Goal: Transaction & Acquisition: Subscribe to service/newsletter

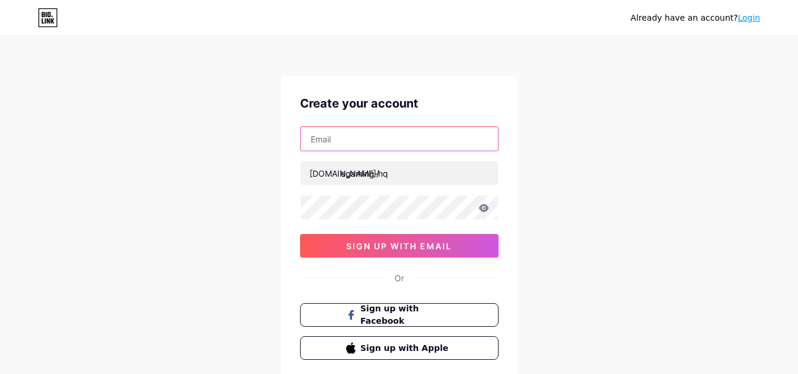
click at [326, 137] on input "text" at bounding box center [399, 139] width 197 height 24
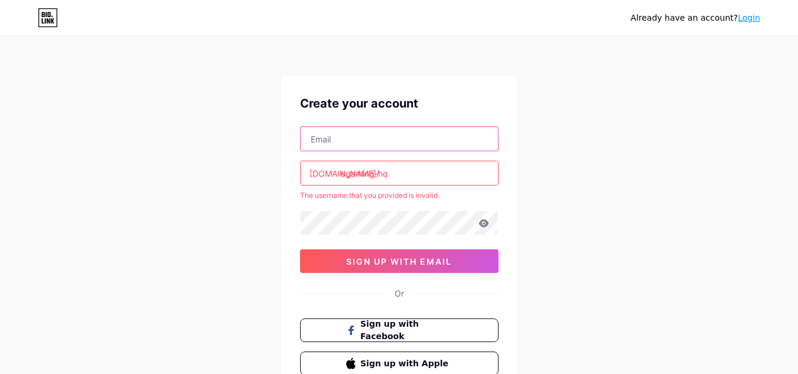
type input "[EMAIL_ADDRESS][DOMAIN_NAME]"
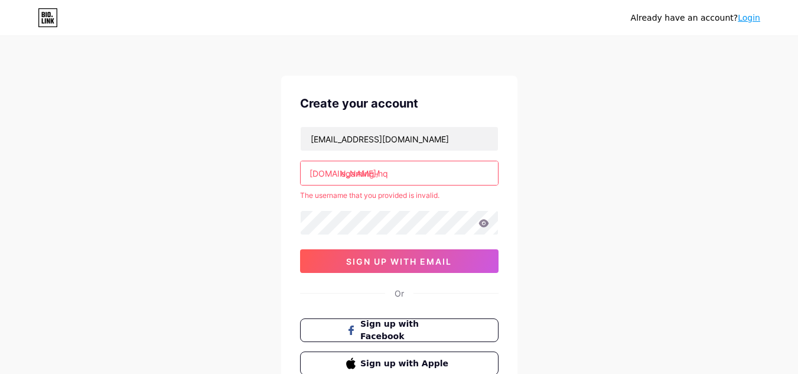
click at [378, 171] on input "egaming-hq" at bounding box center [399, 173] width 197 height 24
type input "egaminghq"
click at [211, 207] on div "Already have an account? Login Create your account [PERSON_NAME][EMAIL_ADDRESS]…" at bounding box center [399, 233] width 798 height 467
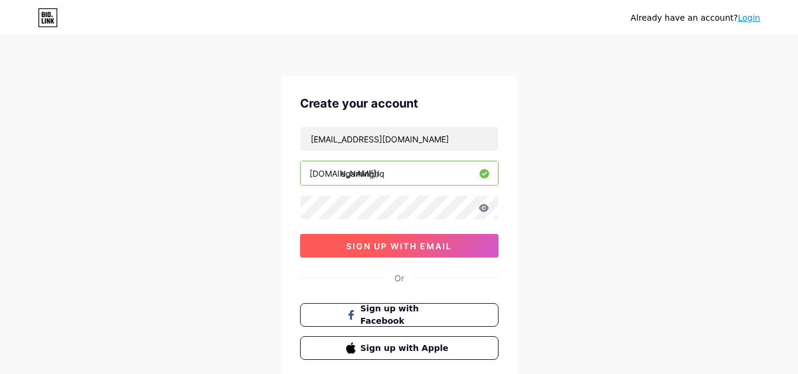
click at [397, 245] on span "sign up with email" at bounding box center [399, 246] width 106 height 10
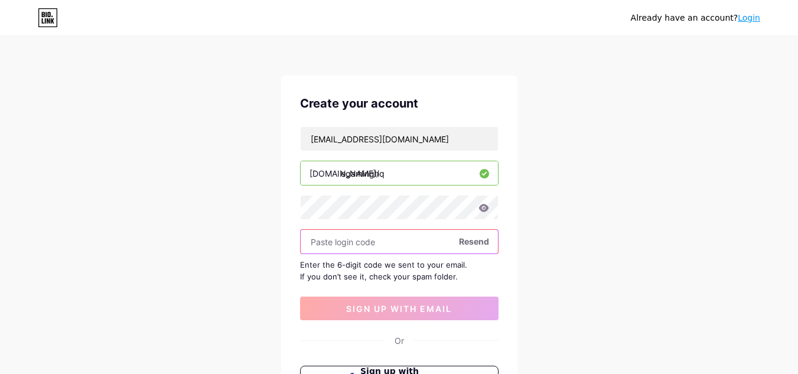
paste input "337161"
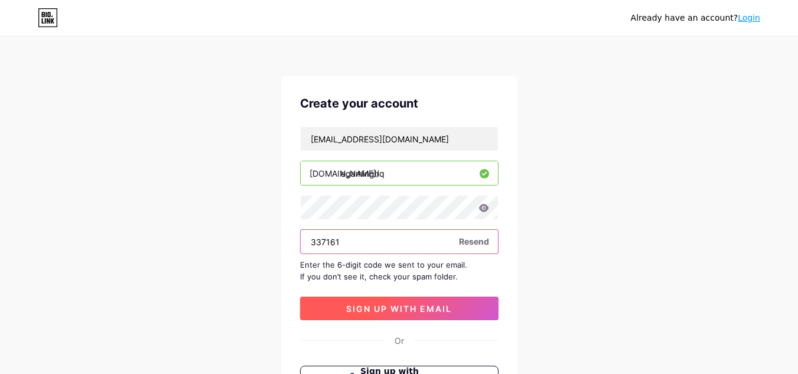
type input "337161"
click at [397, 312] on span "sign up with email" at bounding box center [399, 308] width 106 height 10
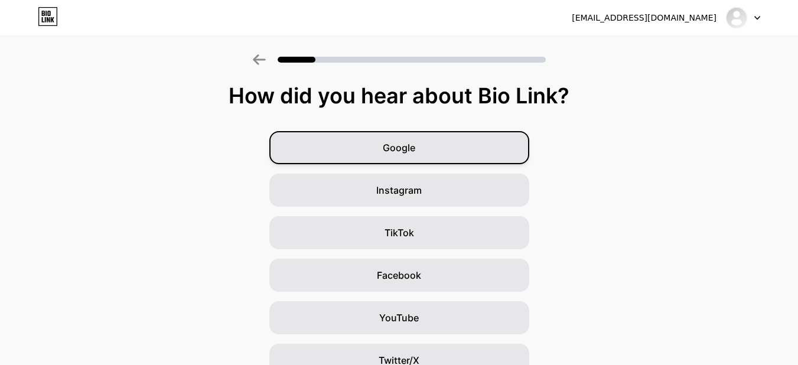
click at [407, 149] on span "Google" at bounding box center [399, 148] width 32 height 14
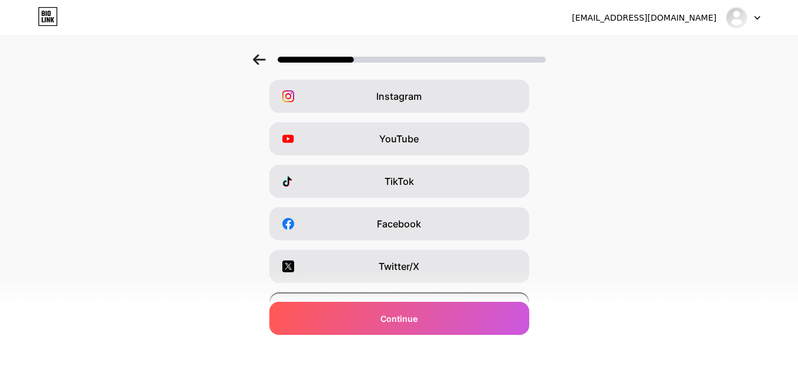
scroll to position [118, 0]
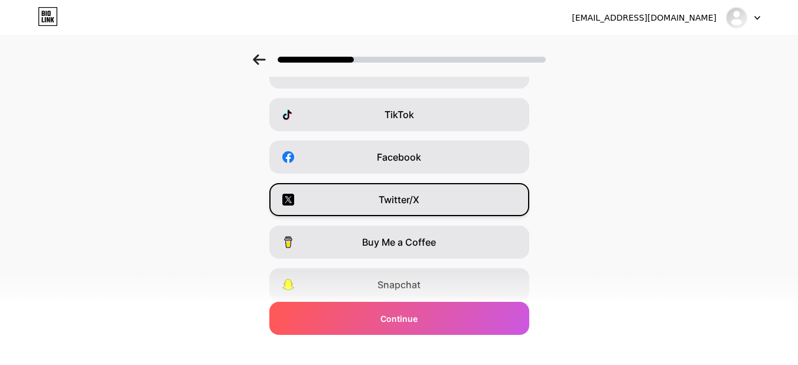
click at [403, 194] on span "Twitter/X" at bounding box center [398, 199] width 41 height 14
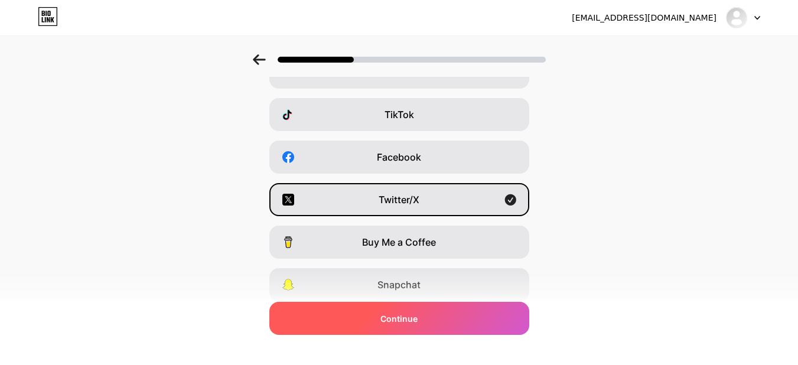
click at [406, 312] on span "Continue" at bounding box center [398, 318] width 37 height 12
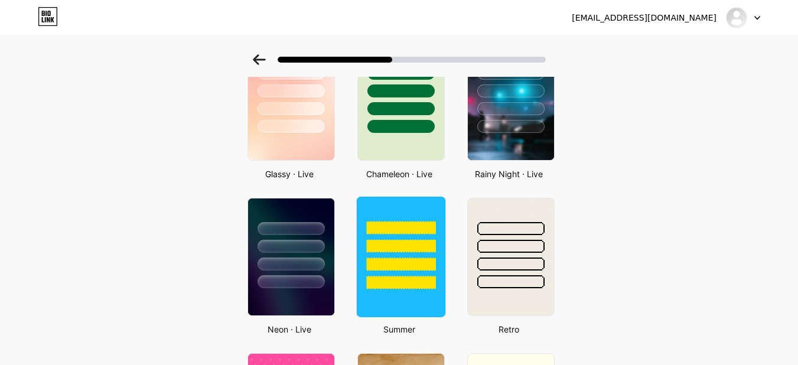
scroll to position [413, 0]
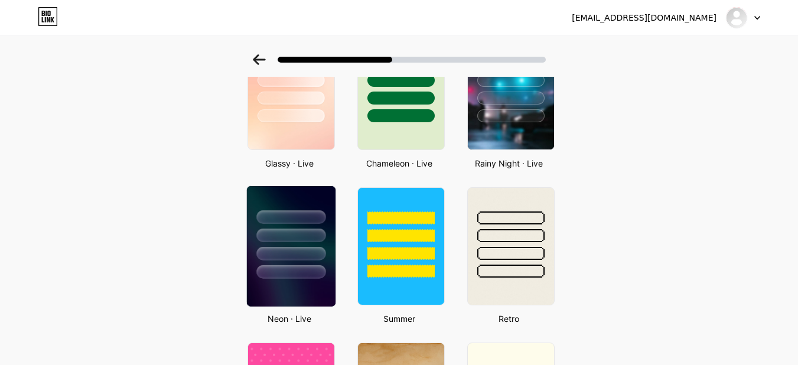
click at [314, 236] on div at bounding box center [290, 235] width 69 height 14
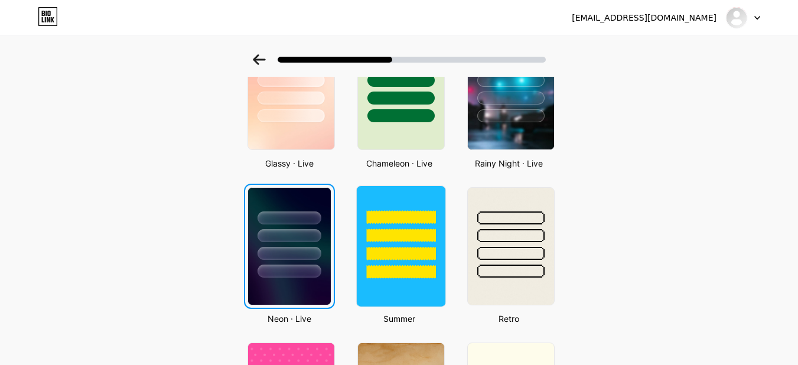
scroll to position [0, 0]
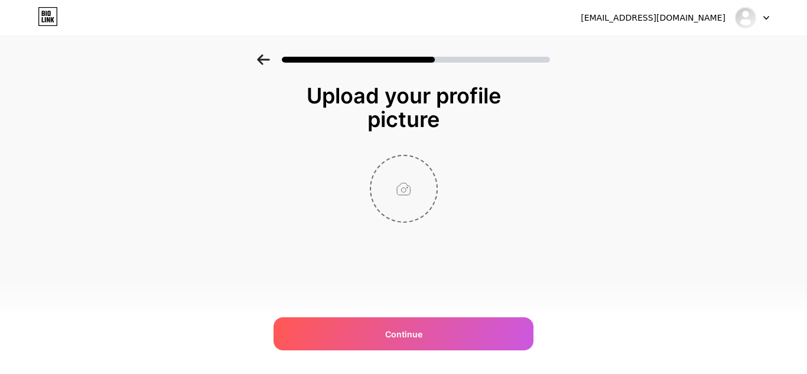
click at [407, 198] on input "file" at bounding box center [404, 189] width 66 height 66
type input "C:\fakepath\Screenshot_7.png"
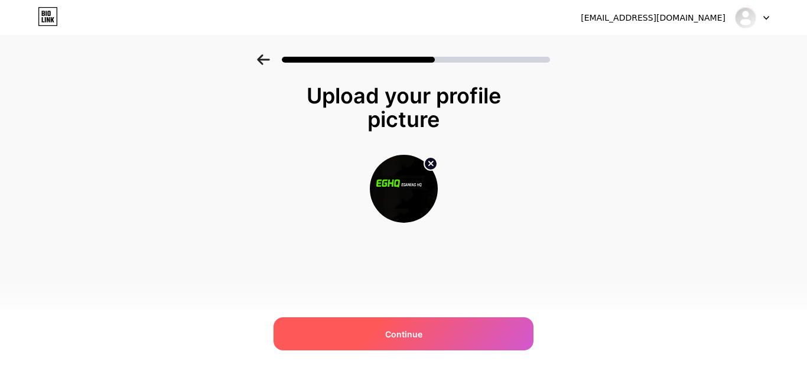
click at [403, 328] on span "Continue" at bounding box center [403, 334] width 37 height 12
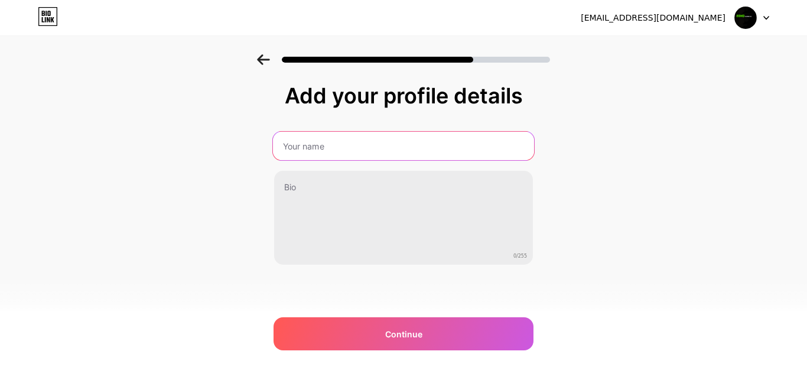
click at [346, 144] on input "text" at bounding box center [403, 146] width 261 height 28
type input "eGamingHQ"
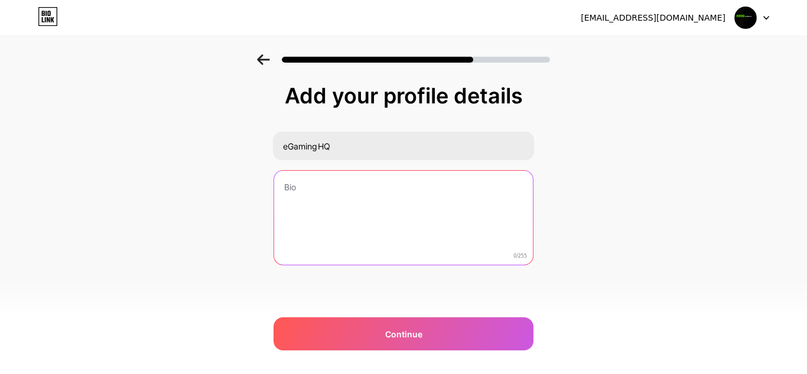
click at [339, 197] on textarea at bounding box center [403, 218] width 259 height 95
paste textarea "Your source for esports news, gaming guides, and betting tips. Stay informed an…"
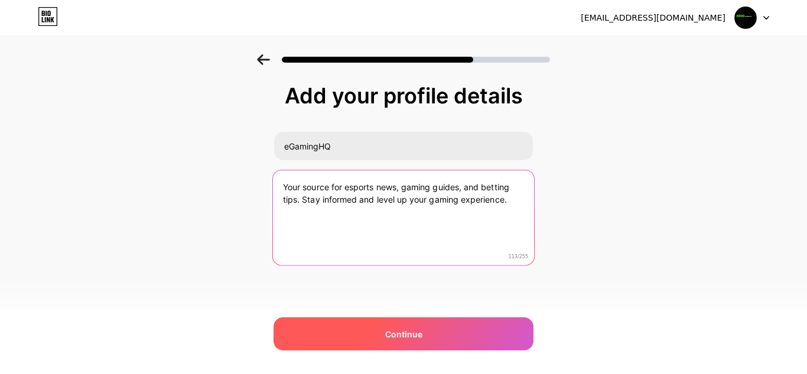
type textarea "Your source for esports news, gaming guides, and betting tips. Stay informed an…"
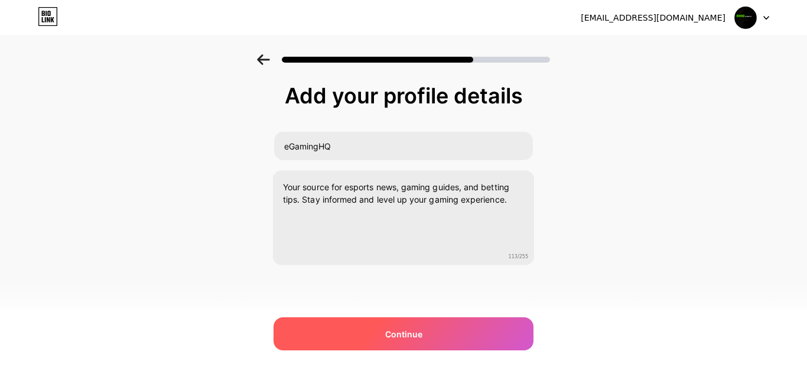
click at [397, 336] on span "Continue" at bounding box center [403, 334] width 37 height 12
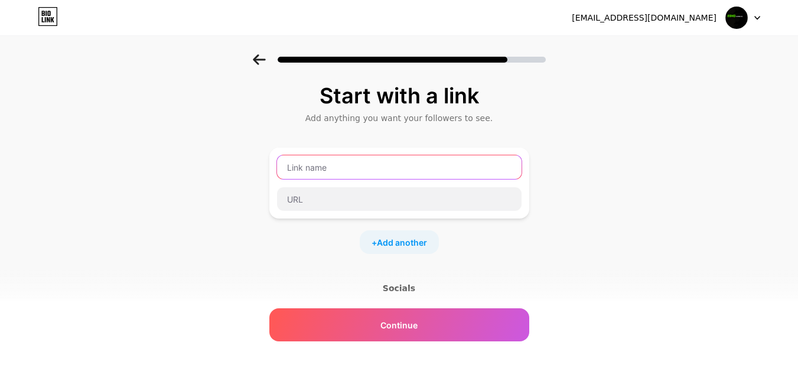
click at [327, 162] on input "text" at bounding box center [399, 167] width 244 height 24
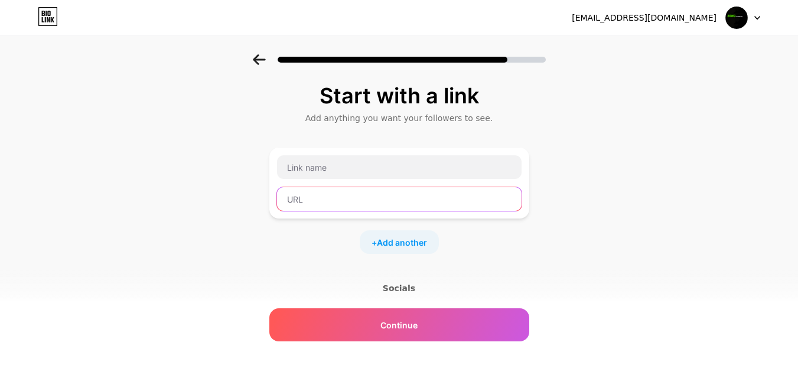
click at [355, 192] on input "text" at bounding box center [399, 199] width 244 height 24
paste input "[URL][DOMAIN_NAME]"
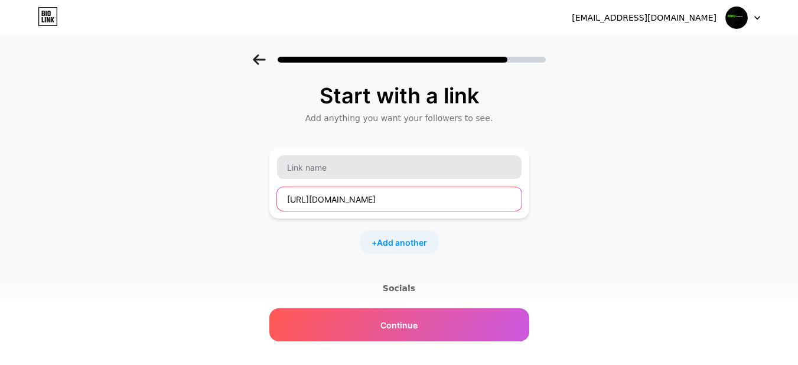
type input "[URL][DOMAIN_NAME]"
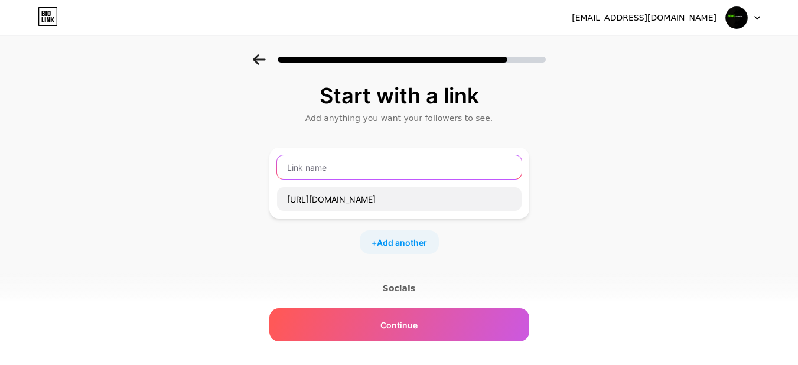
click at [351, 162] on input "text" at bounding box center [399, 167] width 244 height 24
type input "Official Website"
click at [406, 243] on span "Add another" at bounding box center [402, 242] width 50 height 12
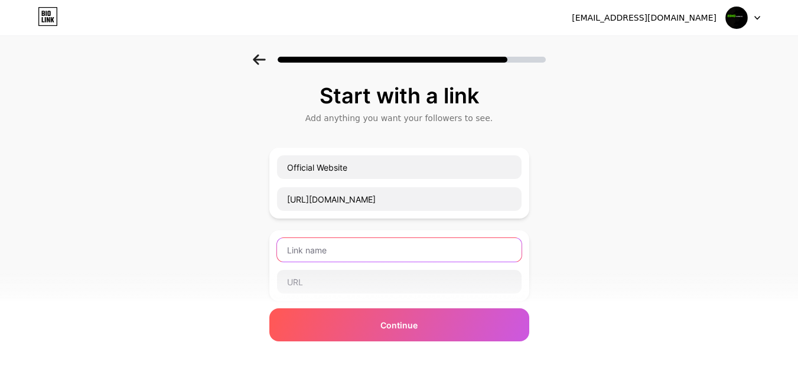
click at [347, 249] on input "text" at bounding box center [399, 250] width 244 height 24
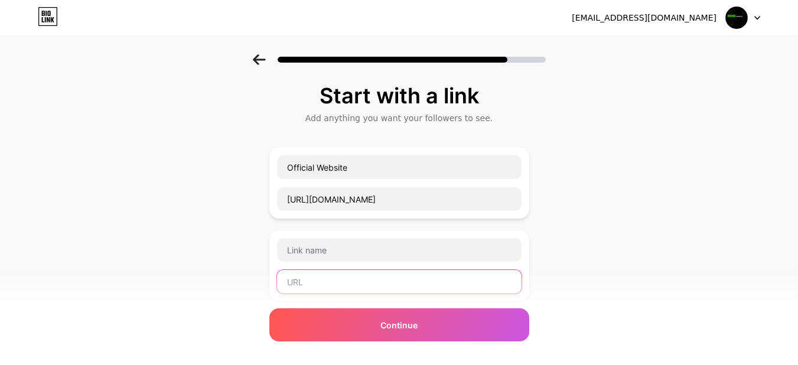
click at [343, 287] on input "text" at bounding box center [399, 282] width 244 height 24
paste input "[URL][DOMAIN_NAME]"
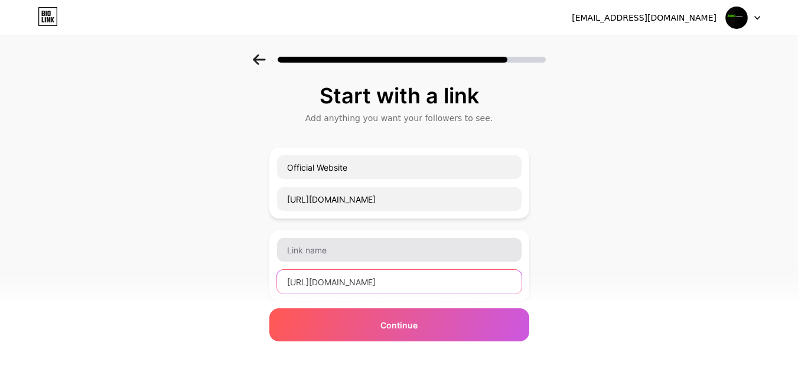
type input "[URL][DOMAIN_NAME]"
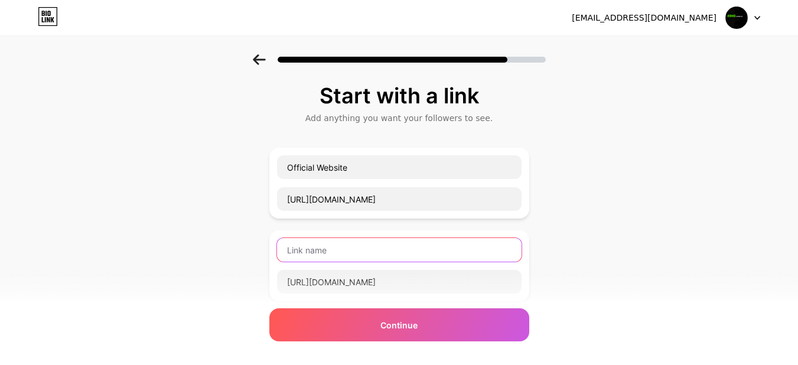
click at [363, 245] on input "text" at bounding box center [399, 250] width 244 height 24
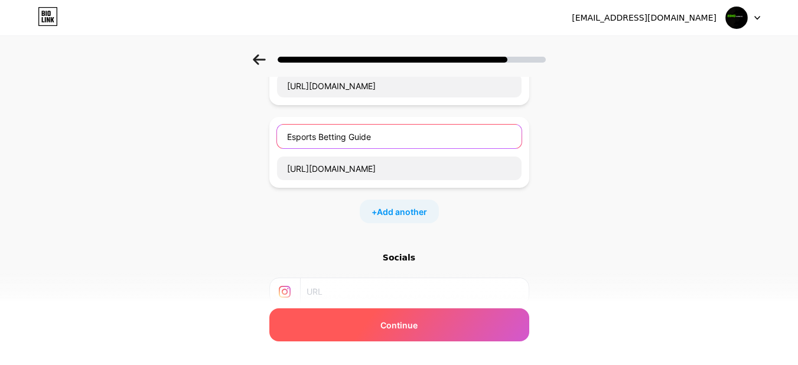
scroll to position [118, 0]
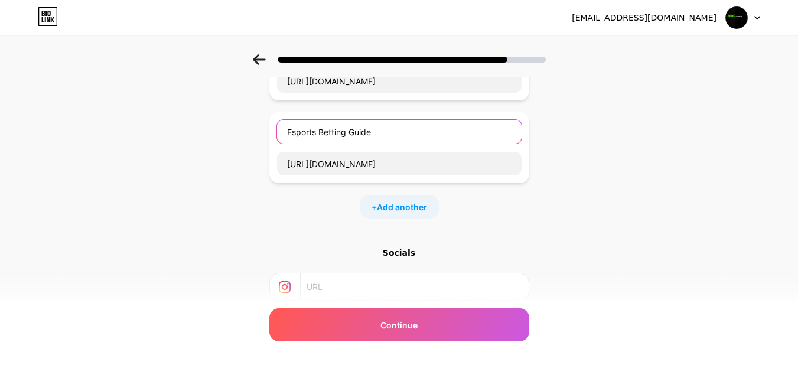
type input "Esports Betting Guide"
click at [403, 201] on span "Add another" at bounding box center [402, 207] width 50 height 12
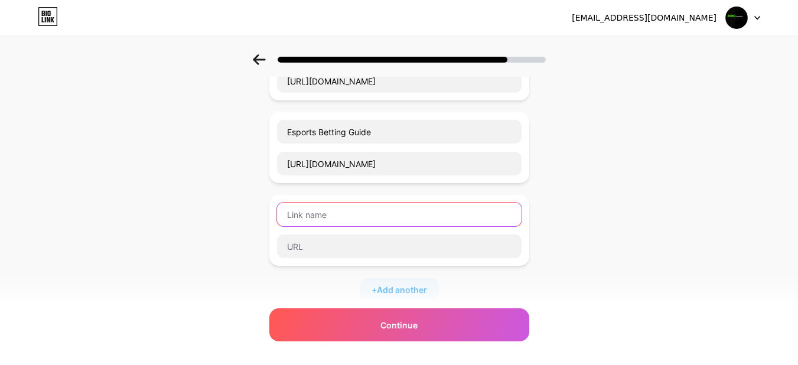
click at [352, 216] on input "text" at bounding box center [399, 215] width 244 height 24
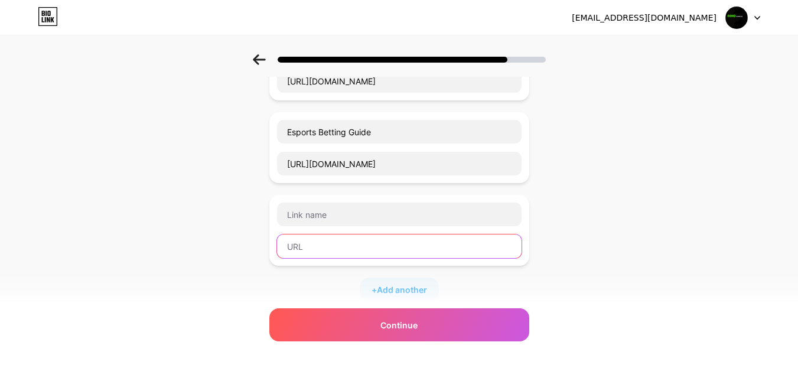
click at [358, 254] on input "text" at bounding box center [399, 246] width 244 height 24
paste input "[URL][DOMAIN_NAME]"
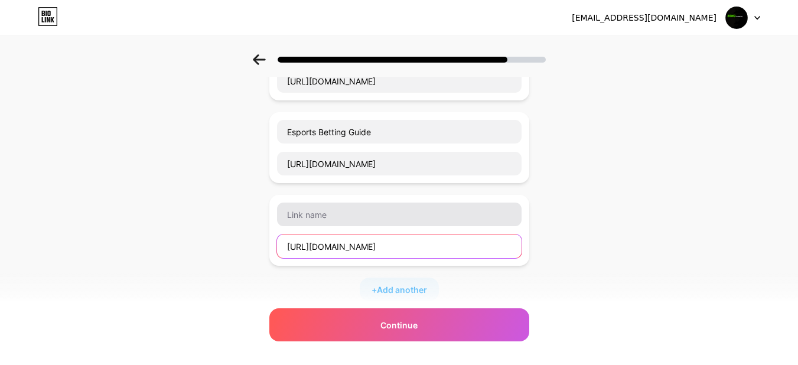
type input "[URL][DOMAIN_NAME]"
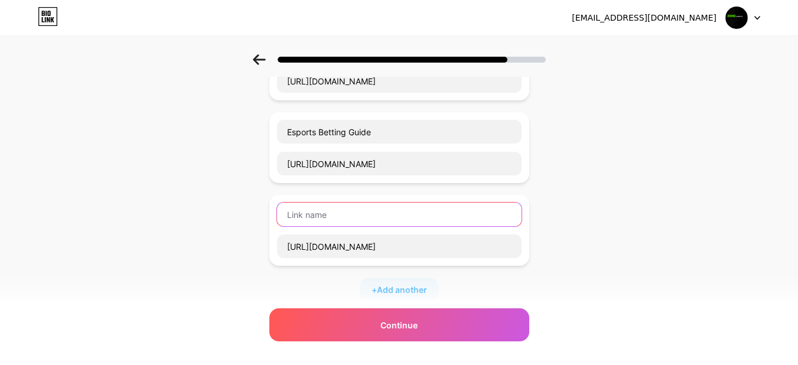
click at [347, 209] on input "text" at bounding box center [399, 215] width 244 height 24
type input "Top Betting Sites"
click at [400, 292] on span "Add another" at bounding box center [402, 289] width 50 height 12
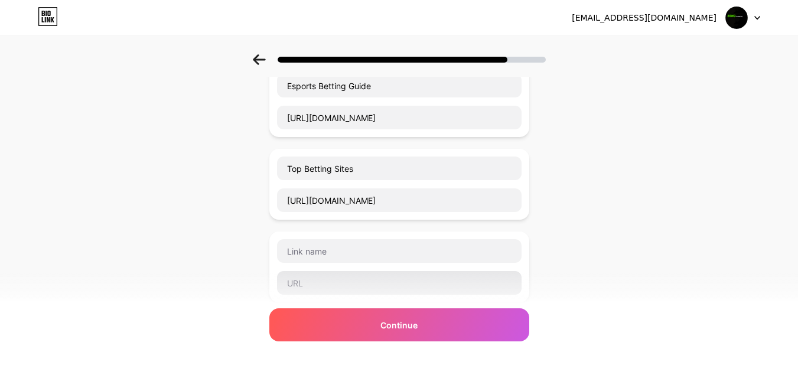
scroll to position [236, 0]
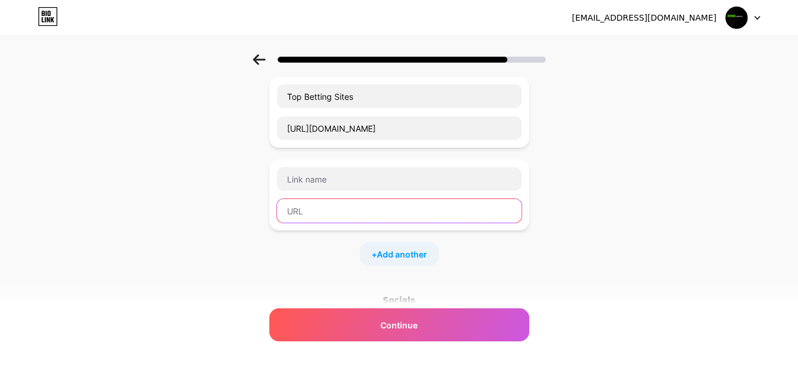
click at [337, 210] on input "text" at bounding box center [399, 211] width 244 height 24
paste input "[URL][DOMAIN_NAME]"
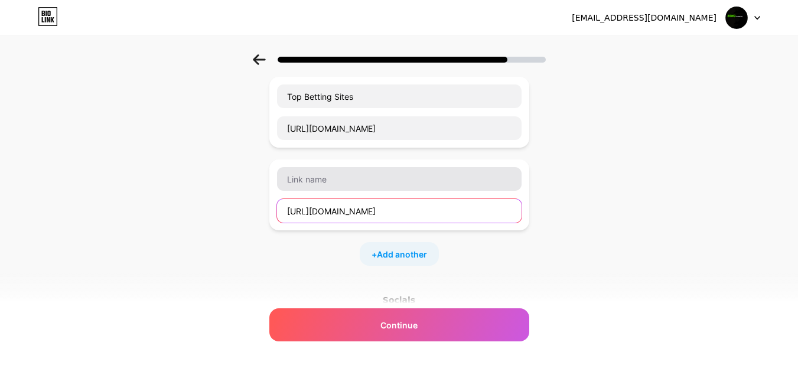
type input "[URL][DOMAIN_NAME]"
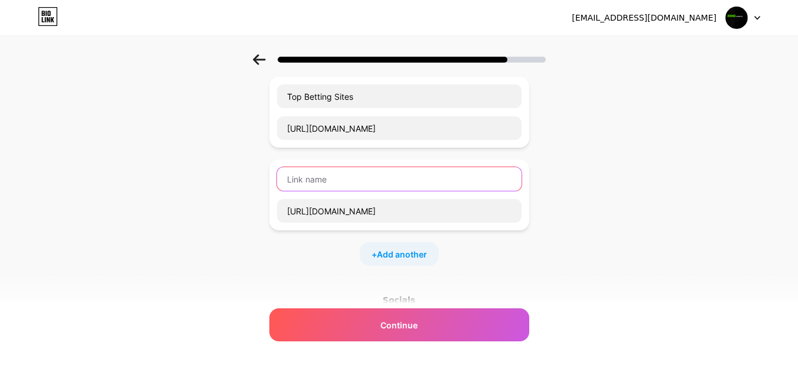
click at [347, 177] on input "text" at bounding box center [399, 179] width 244 height 24
drag, startPoint x: 351, startPoint y: 177, endPoint x: 324, endPoint y: 177, distance: 27.2
click at [324, 177] on input "Esports Latest News" at bounding box center [399, 179] width 244 height 24
click at [292, 178] on input "Esports News" at bounding box center [399, 179] width 244 height 24
paste input "Latest"
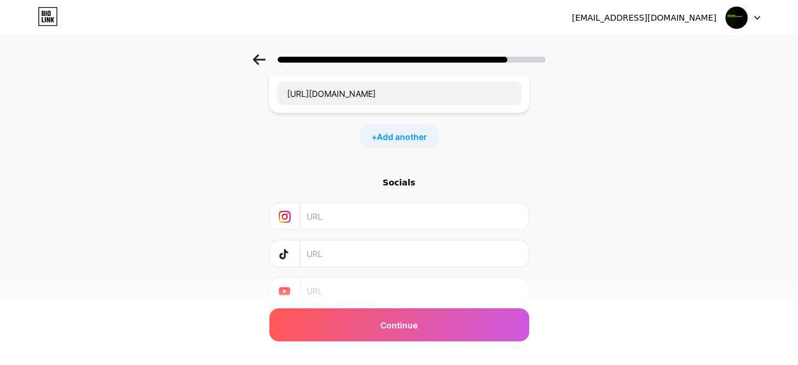
scroll to position [354, 0]
type input "Latest Esports News"
click at [408, 138] on span "Add another" at bounding box center [402, 136] width 50 height 12
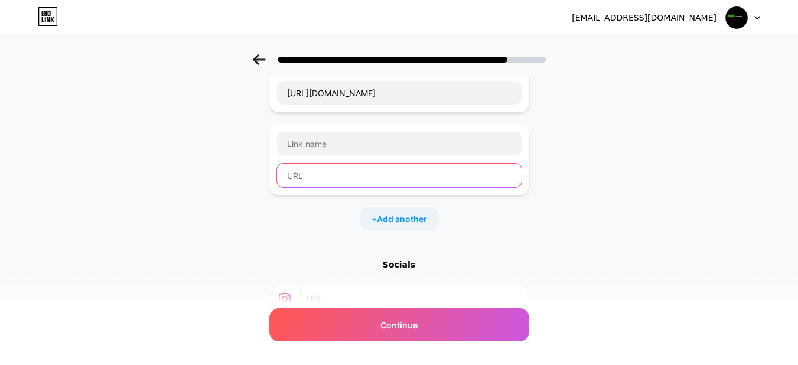
click at [334, 187] on input "text" at bounding box center [399, 176] width 244 height 24
paste input "[URL][DOMAIN_NAME]"
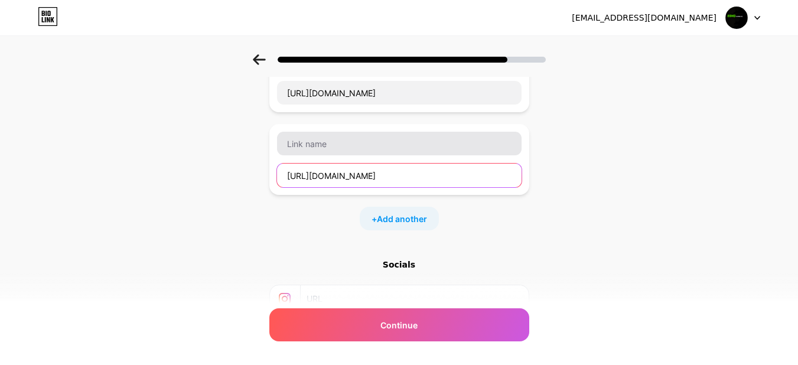
type input "[URL][DOMAIN_NAME]"
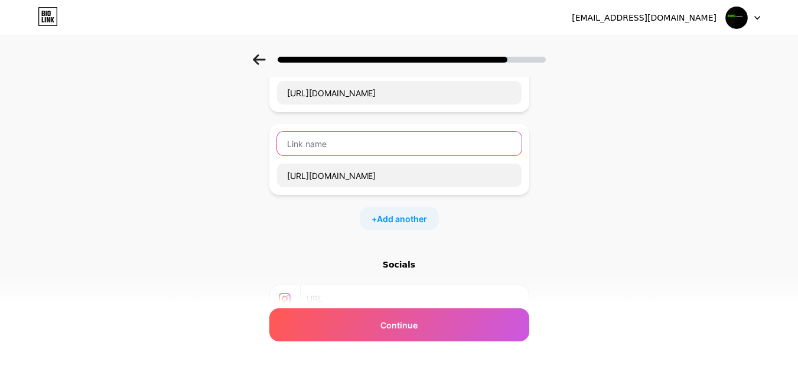
click at [327, 150] on input "text" at bounding box center [399, 144] width 244 height 24
type input "Latest Esports Leagues"
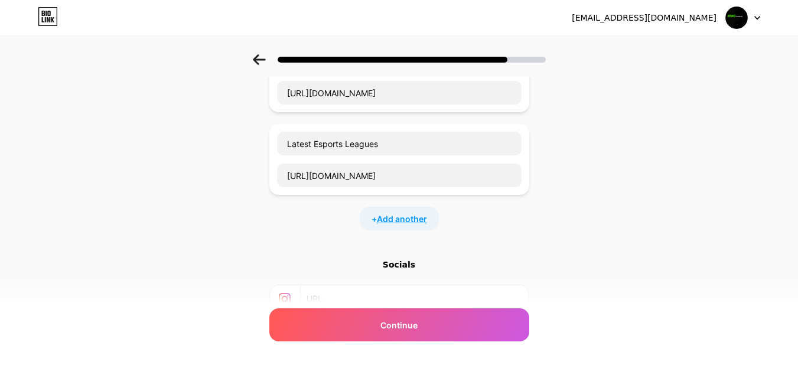
click at [387, 217] on span "Add another" at bounding box center [402, 219] width 50 height 12
click at [308, 260] on input "text" at bounding box center [399, 258] width 244 height 24
paste input "[URL][DOMAIN_NAME]"
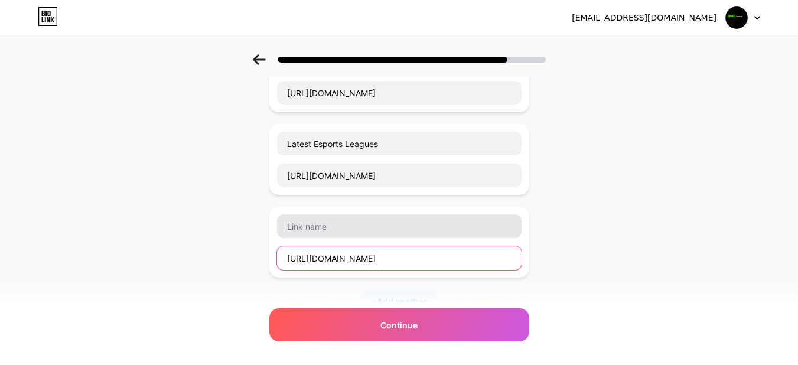
type input "[URL][DOMAIN_NAME]"
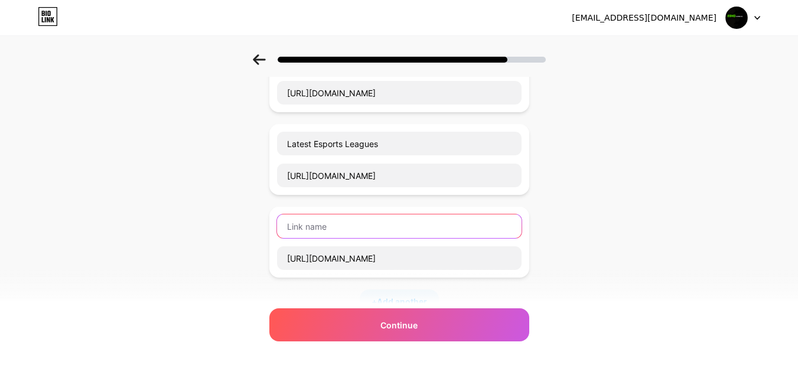
click at [337, 227] on input "text" at bounding box center [399, 226] width 244 height 24
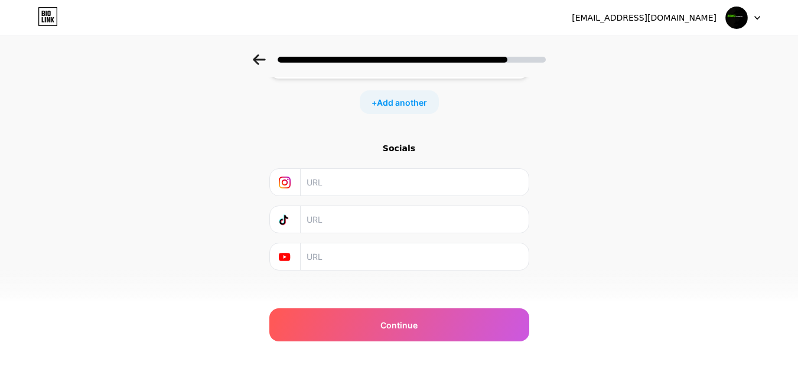
scroll to position [565, 0]
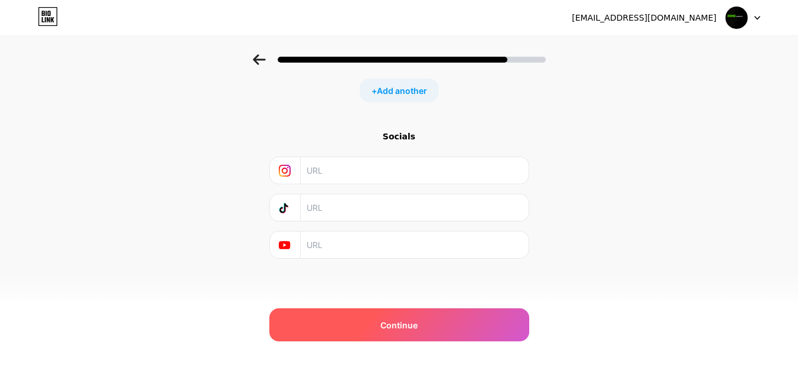
type input "Esports World Cup"
click at [395, 321] on span "Continue" at bounding box center [398, 325] width 37 height 12
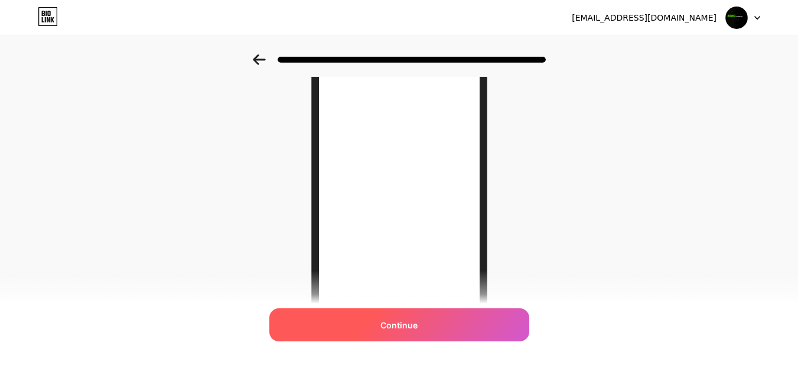
scroll to position [228, 0]
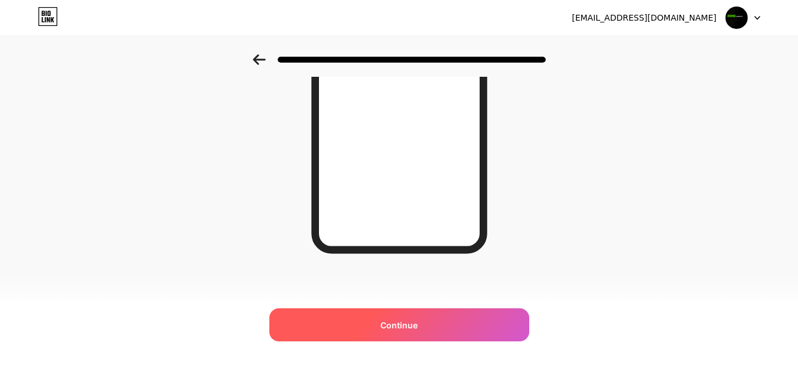
click at [400, 326] on span "Continue" at bounding box center [398, 325] width 37 height 12
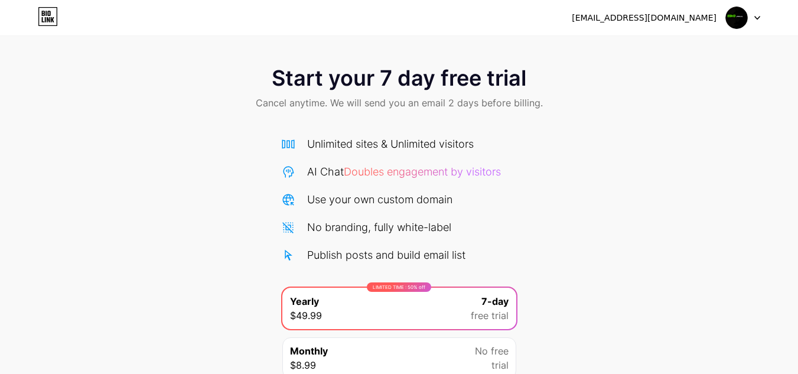
click at [762, 16] on div "[EMAIL_ADDRESS][DOMAIN_NAME] Logout" at bounding box center [399, 17] width 798 height 21
click at [758, 18] on icon at bounding box center [757, 18] width 5 height 3
click at [537, 73] on div "Start your 7 day free trial Cancel anytime. We will send you an email 2 days be…" at bounding box center [399, 89] width 798 height 70
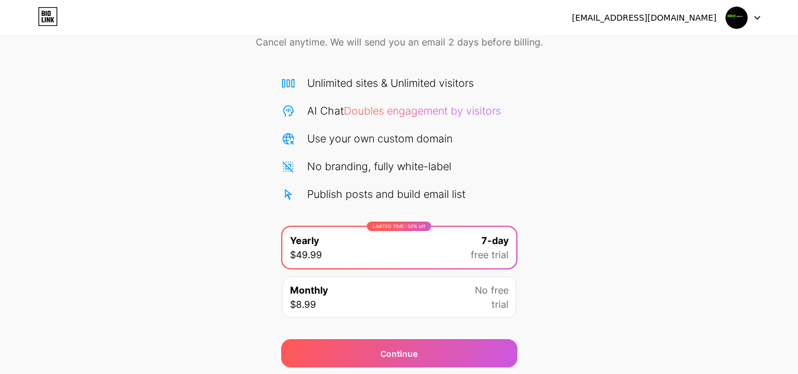
scroll to position [102, 0]
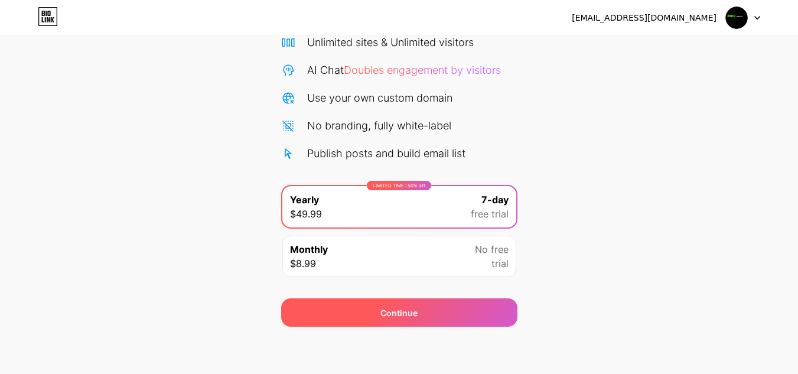
click at [401, 308] on span "Continue" at bounding box center [398, 312] width 37 height 12
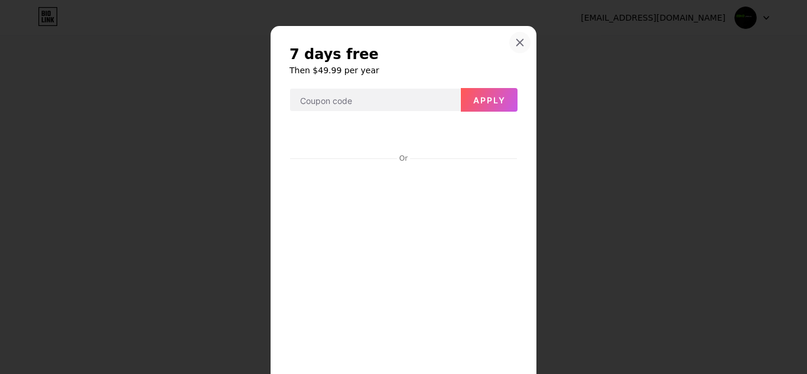
click at [521, 43] on div at bounding box center [519, 42] width 21 height 21
